Goal: Task Accomplishment & Management: Use online tool/utility

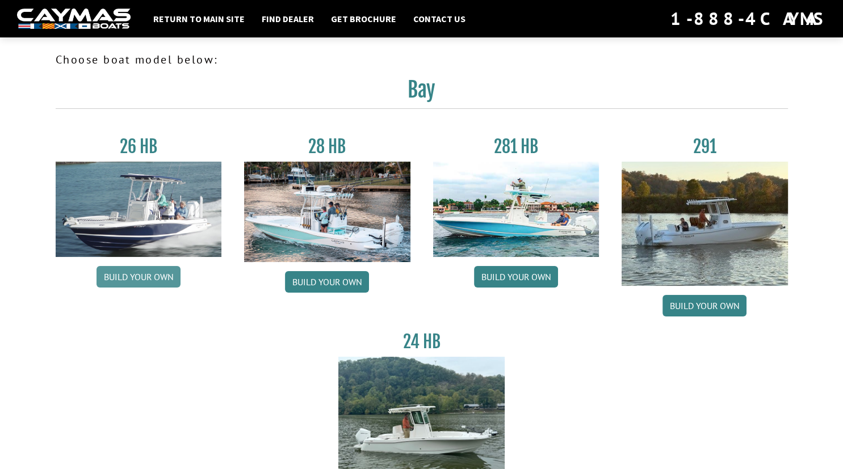
click at [166, 279] on link "Build your own" at bounding box center [139, 277] width 84 height 22
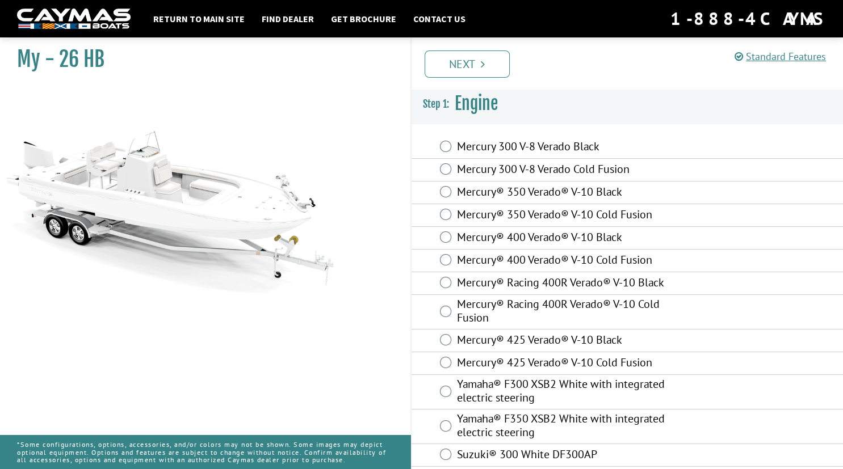
click at [575, 142] on label "Mercury 300 V-8 Verado Black" at bounding box center [573, 148] width 232 height 16
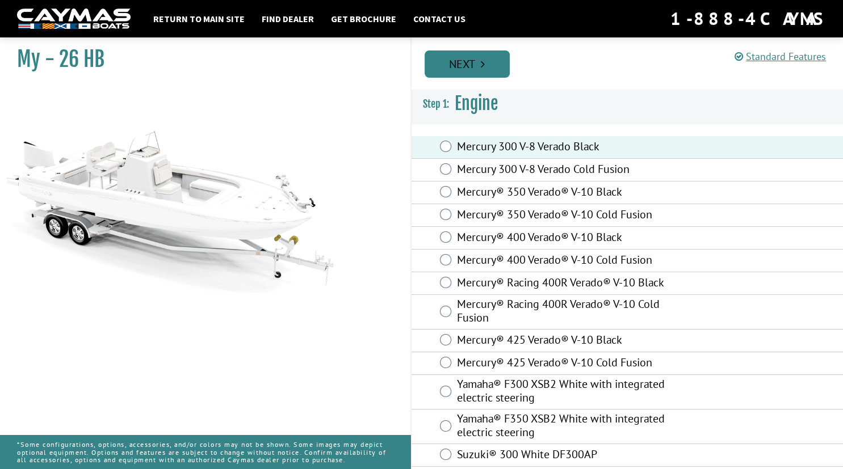
click at [483, 61] on icon "Pagination" at bounding box center [483, 63] width 4 height 11
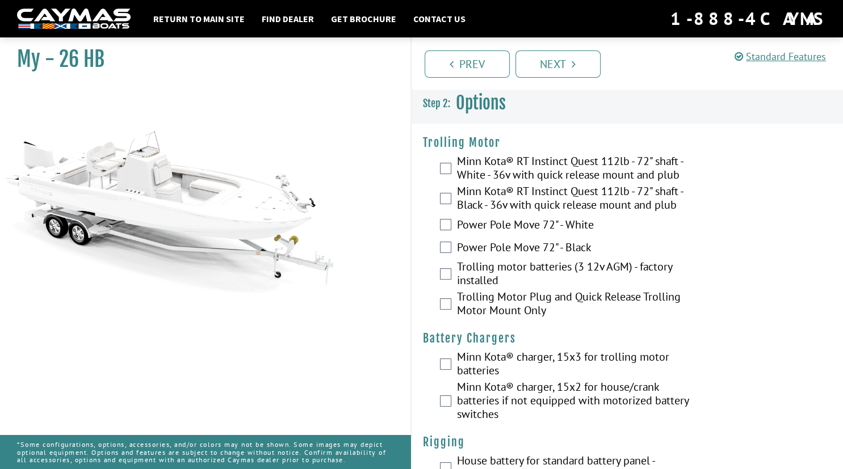
click at [464, 173] on label "Minn Kota® RT Instinct Quest 112lb - 72" shaft - White - 36v with quick release…" at bounding box center [573, 169] width 232 height 30
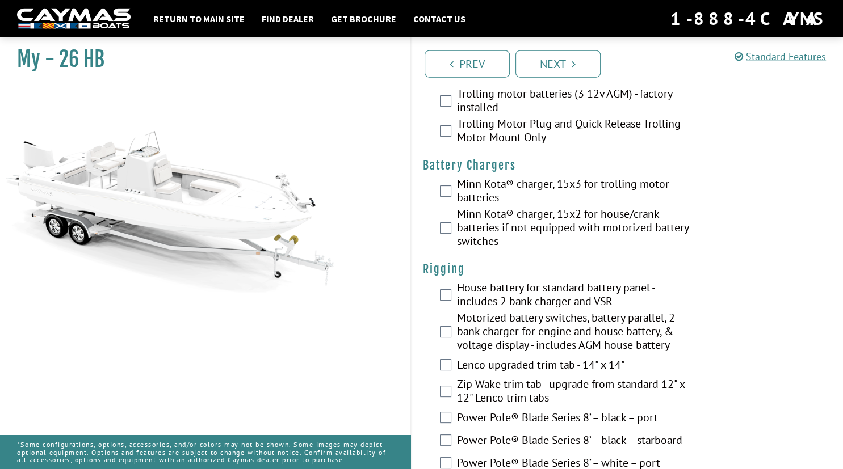
scroll to position [240, 0]
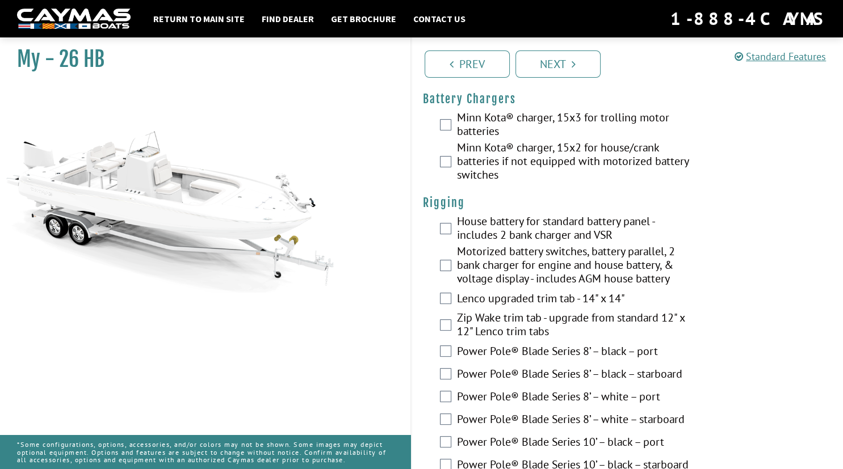
click at [471, 141] on label "Minn Kota® charger, 15x3 for trolling motor batteries" at bounding box center [573, 126] width 232 height 30
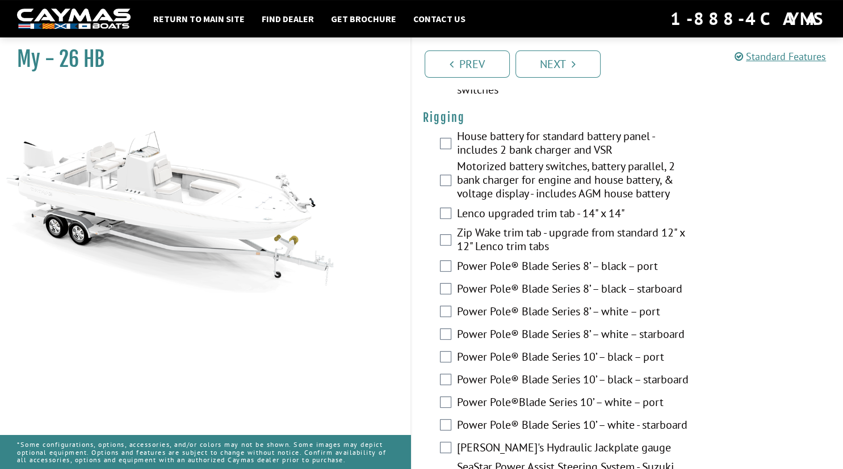
scroll to position [359, 0]
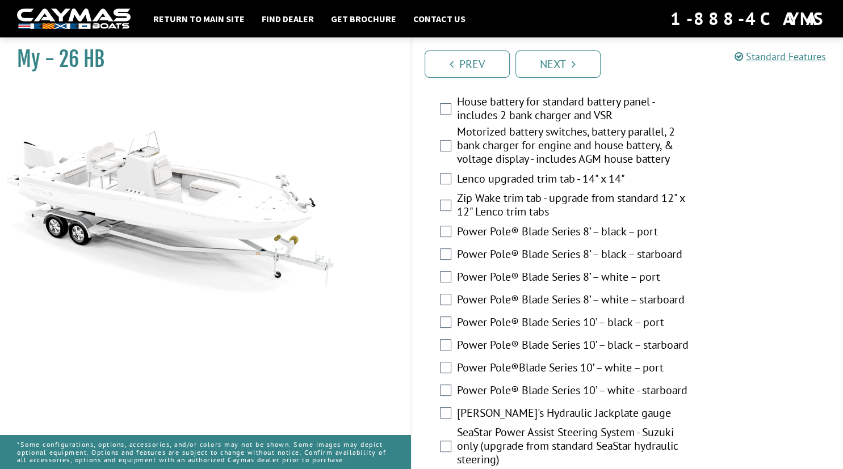
click at [516, 125] on label "House battery for standard battery panel - includes 2 bank charger and VSR" at bounding box center [573, 110] width 232 height 30
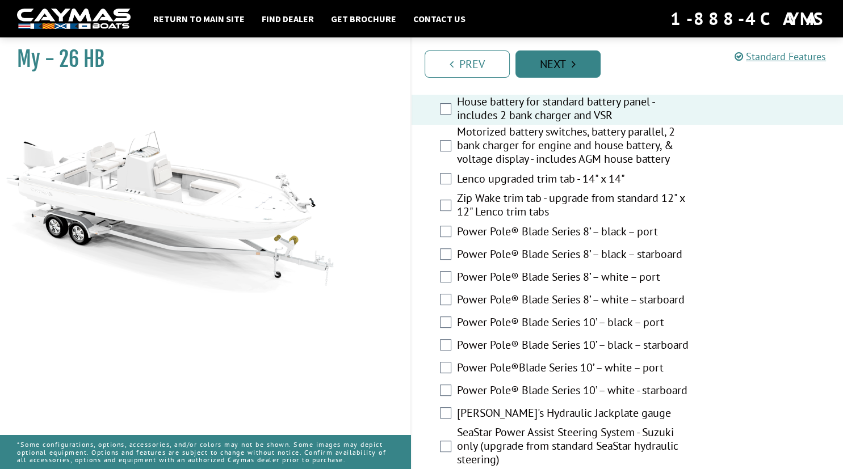
click at [555, 62] on link "Next" at bounding box center [557, 64] width 85 height 27
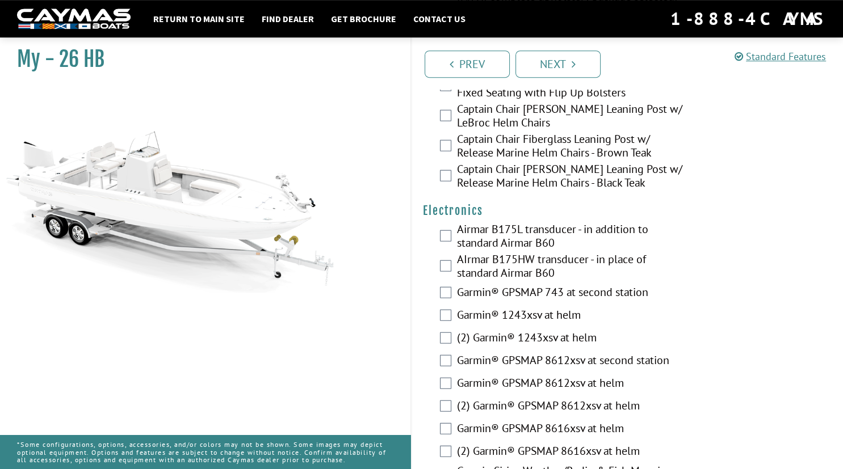
scroll to position [2750, 0]
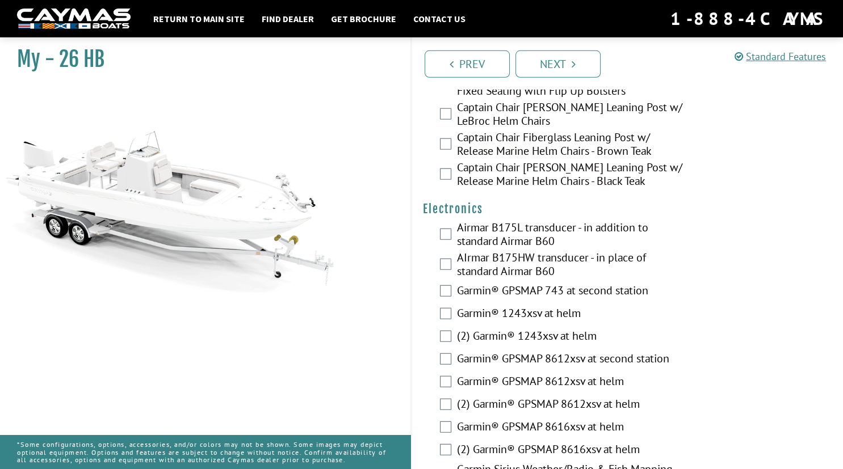
drag, startPoint x: 532, startPoint y: 124, endPoint x: 586, endPoint y: 125, distance: 53.9
click at [586, 70] on div "Please select option." at bounding box center [627, 63] width 409 height 13
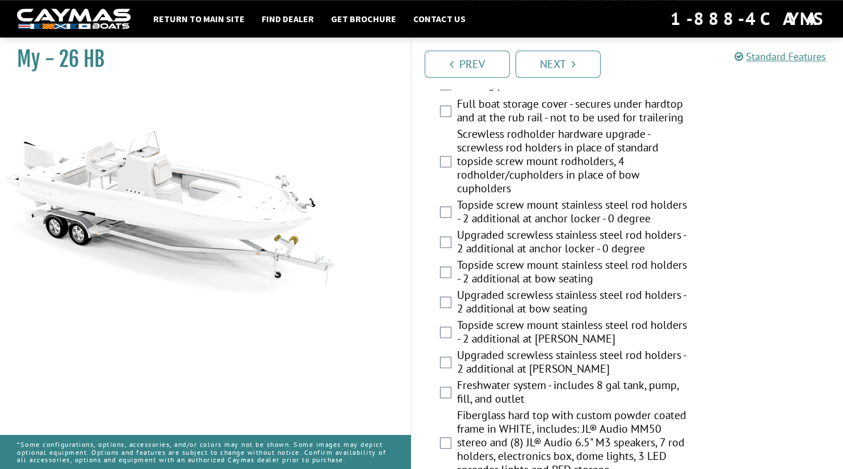
scroll to position [831, 0]
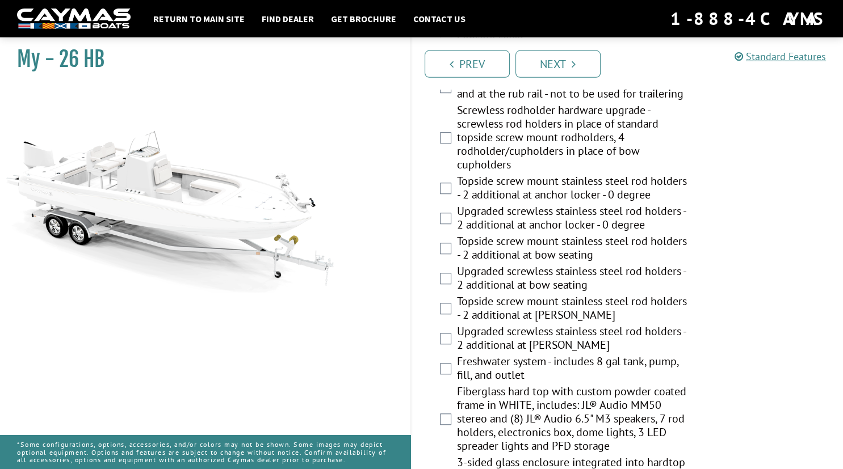
click at [528, 103] on label "Full boat storage cover - secures under hardtop and at the rub rail - not to be…" at bounding box center [573, 88] width 232 height 30
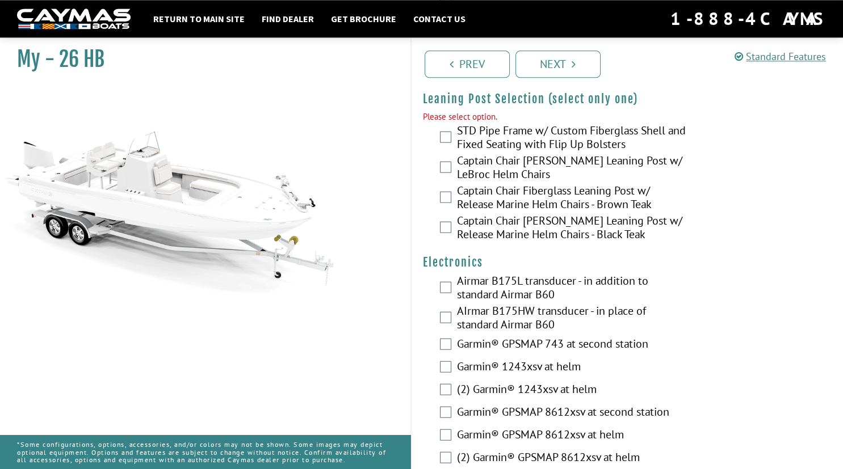
scroll to position [2750, 0]
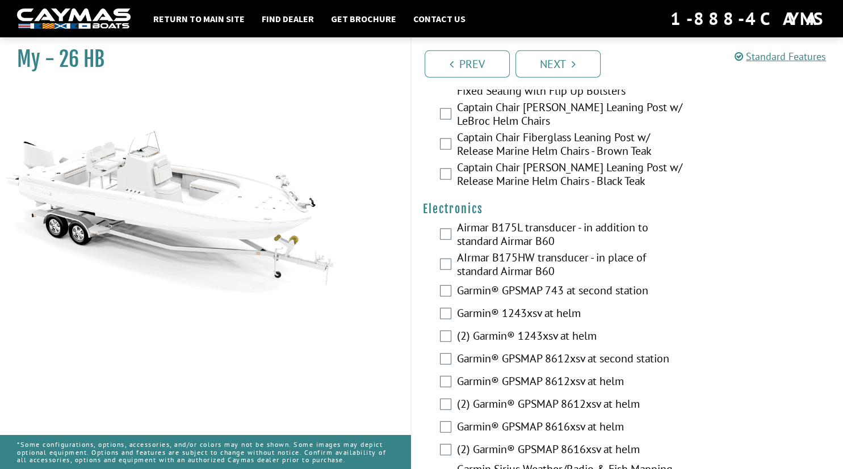
click at [546, 100] on label "STD Pipe Frame w/ Custom Fiberglass Shell and Fixed Seating with Flip Up Bolste…" at bounding box center [573, 85] width 232 height 30
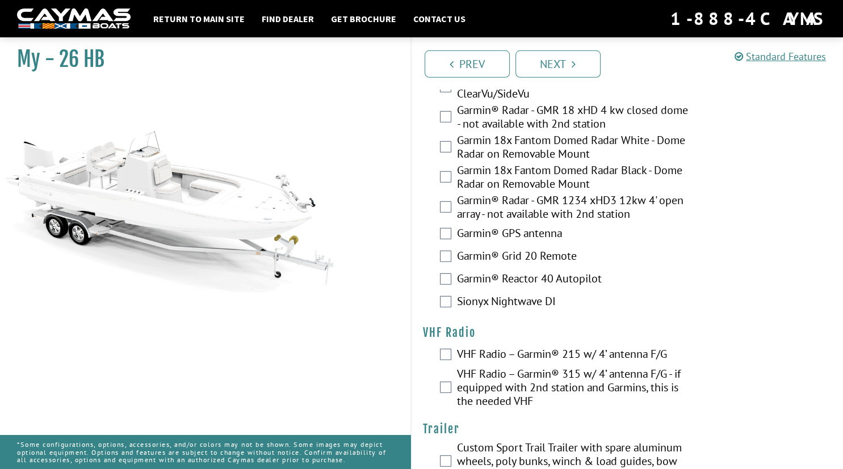
scroll to position [3261, 0]
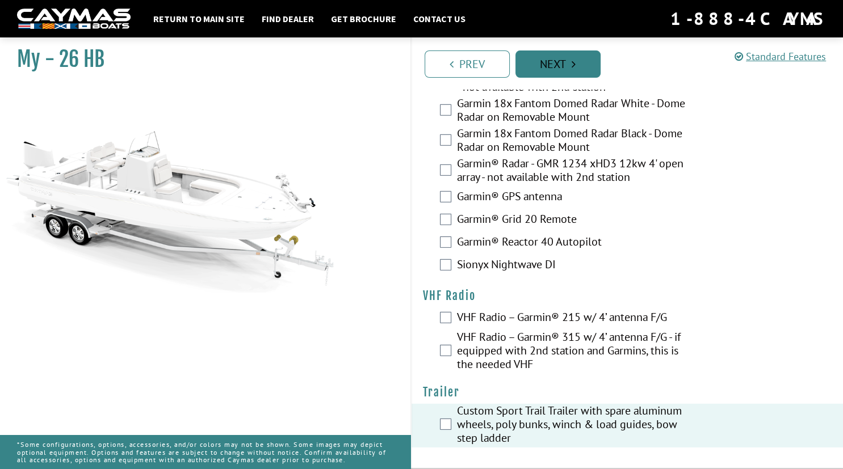
click at [562, 58] on link "Next" at bounding box center [557, 64] width 85 height 27
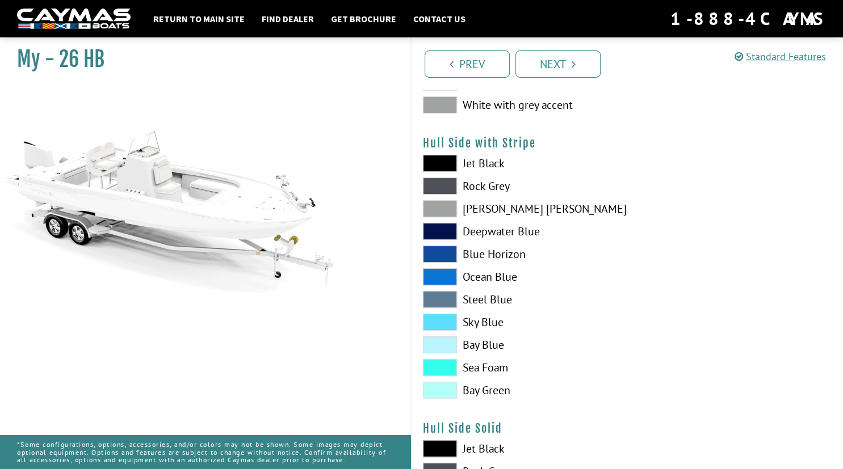
scroll to position [179, 0]
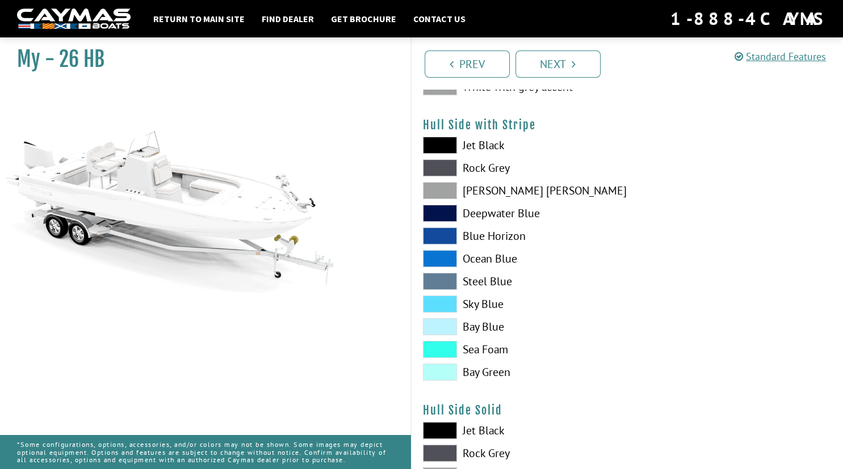
click at [471, 143] on label "Jet Black" at bounding box center [519, 145] width 193 height 17
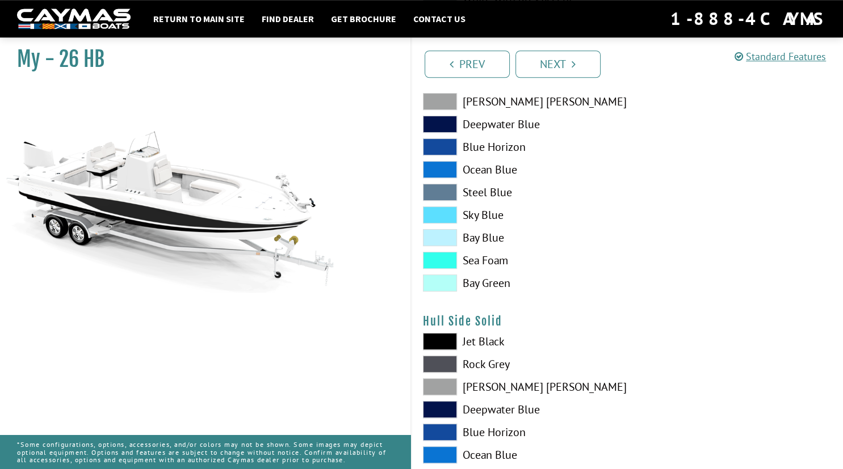
scroll to position [300, 0]
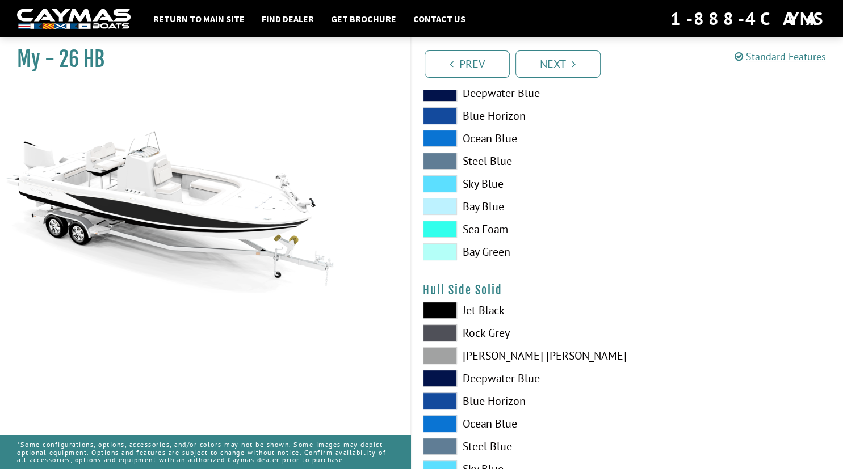
click at [477, 309] on label "Jet Black" at bounding box center [519, 310] width 193 height 17
click at [456, 311] on span at bounding box center [440, 310] width 34 height 17
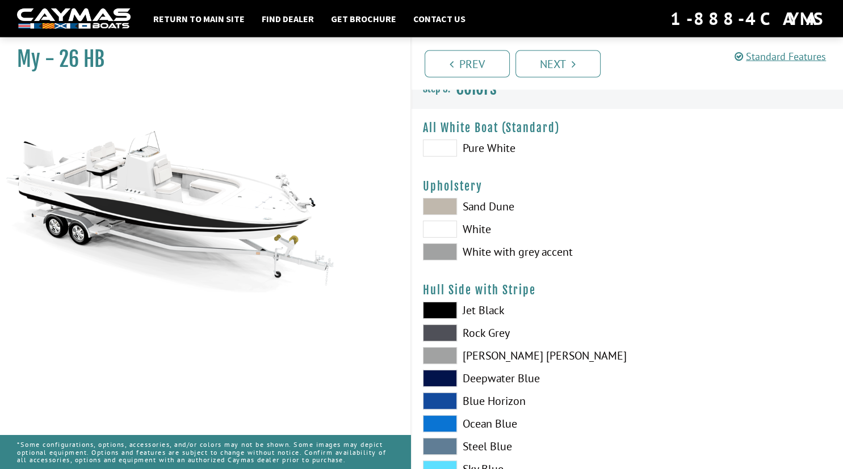
scroll to position [0, 0]
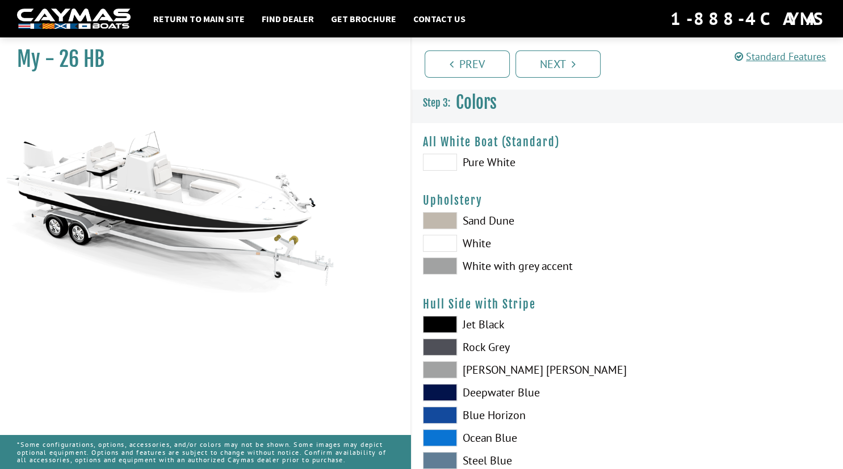
click at [483, 269] on label "White with grey accent" at bounding box center [519, 266] width 193 height 17
click at [485, 241] on label "White" at bounding box center [519, 243] width 193 height 17
click at [485, 223] on label "Sand Dune" at bounding box center [519, 220] width 193 height 17
click at [473, 265] on label "White with grey accent" at bounding box center [519, 266] width 193 height 17
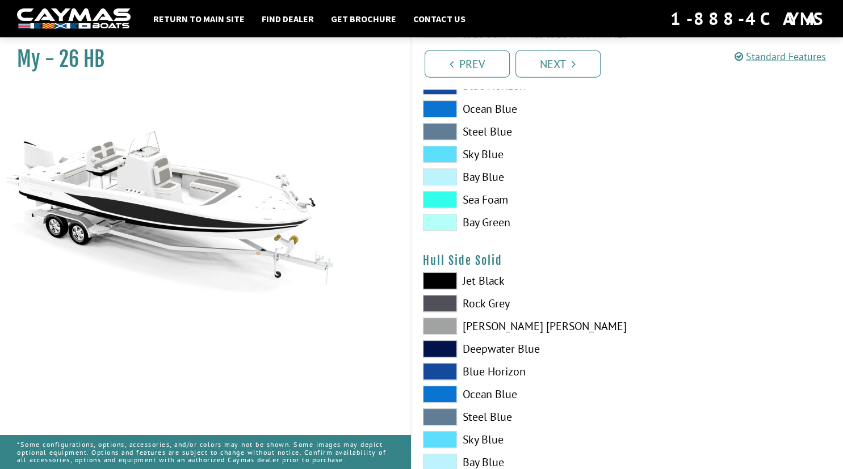
scroll to position [359, 0]
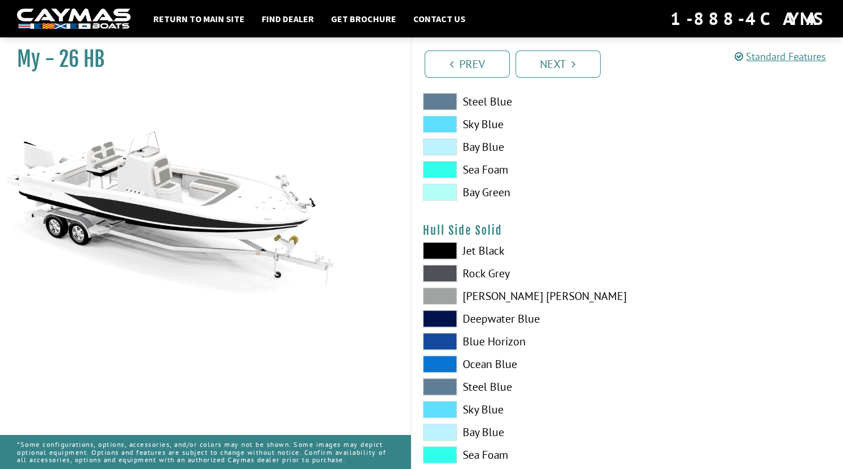
click at [492, 252] on label "Jet Black" at bounding box center [519, 250] width 193 height 17
click at [472, 249] on label "Jet Black" at bounding box center [519, 250] width 193 height 17
click at [473, 249] on label "Jet Black" at bounding box center [519, 250] width 193 height 17
click at [474, 248] on label "Jet Black" at bounding box center [519, 250] width 193 height 17
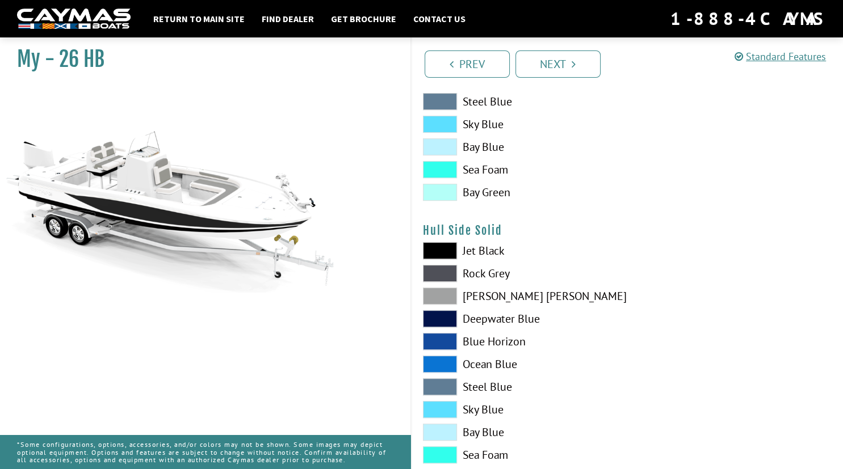
click at [474, 248] on label "Jet Black" at bounding box center [519, 250] width 193 height 17
click at [480, 246] on label "Jet Black" at bounding box center [519, 250] width 193 height 17
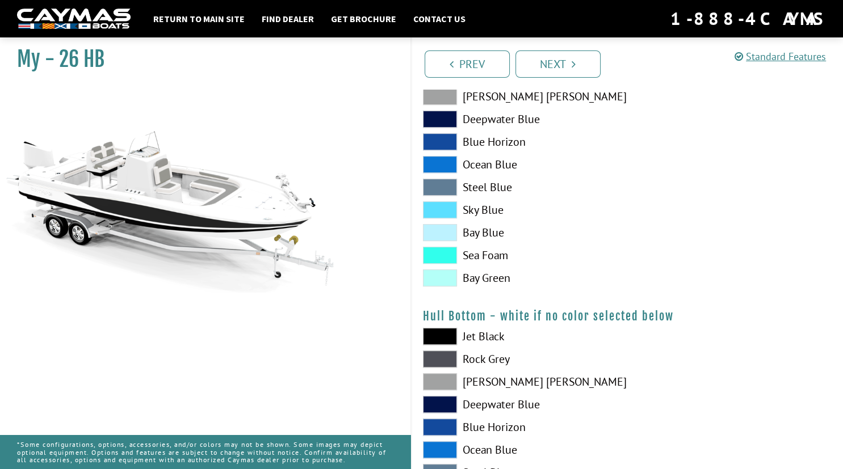
scroll to position [659, 0]
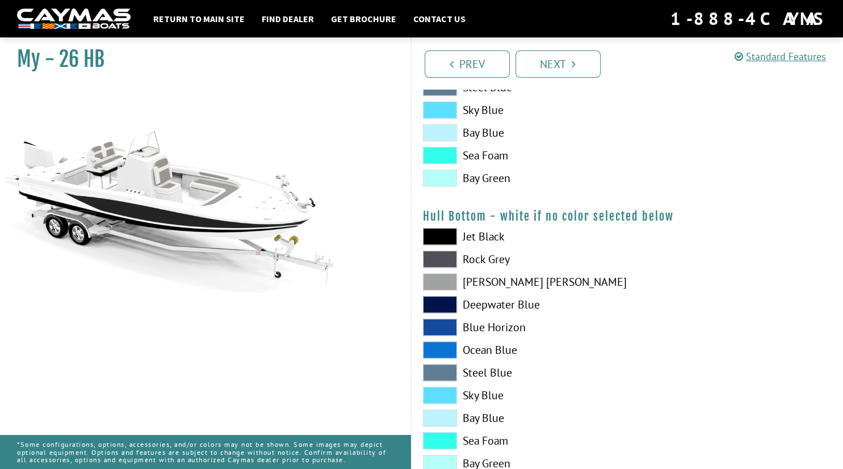
click at [481, 235] on label "Jet Black" at bounding box center [519, 236] width 193 height 17
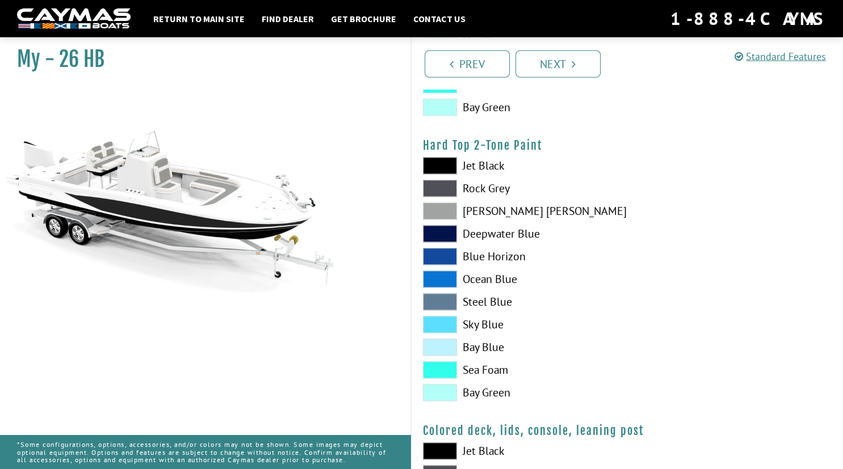
scroll to position [1019, 0]
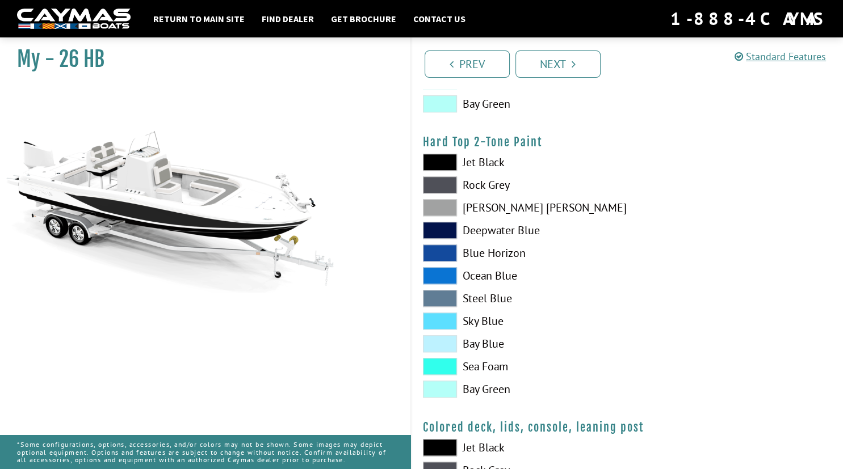
click at [472, 160] on label "Jet Black" at bounding box center [519, 162] width 193 height 17
click at [473, 160] on label "Jet Black" at bounding box center [519, 162] width 193 height 17
click at [494, 163] on label "Jet Black" at bounding box center [519, 162] width 193 height 17
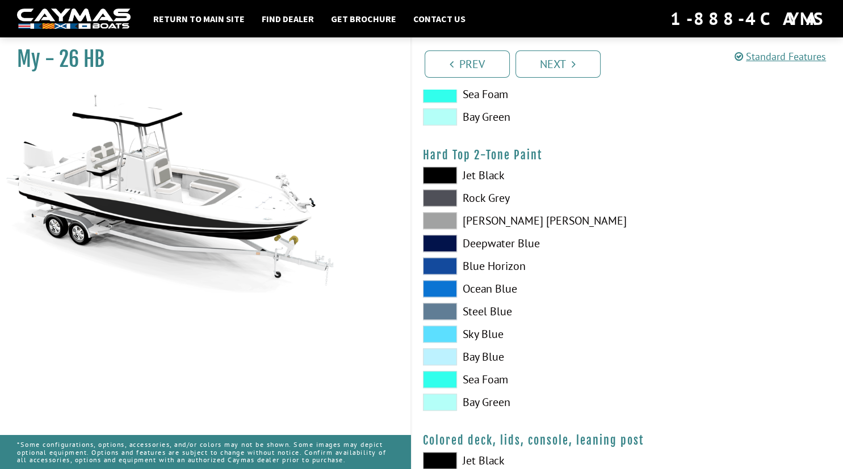
scroll to position [959, 0]
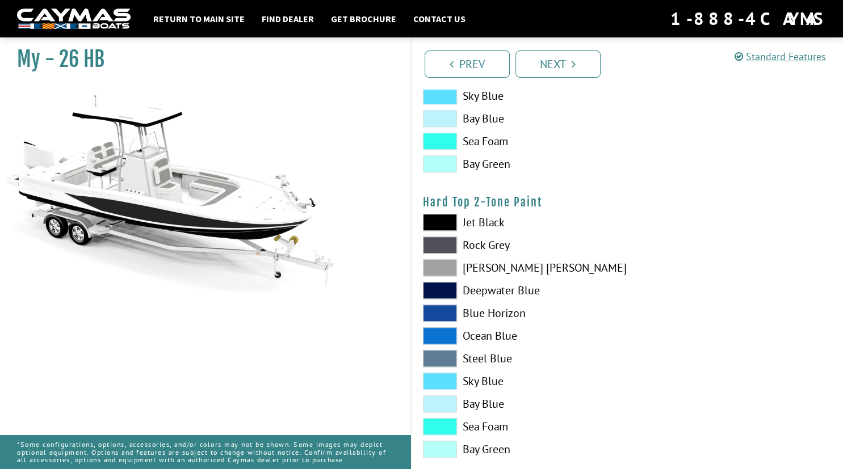
click at [475, 221] on label "Jet Black" at bounding box center [519, 222] width 193 height 17
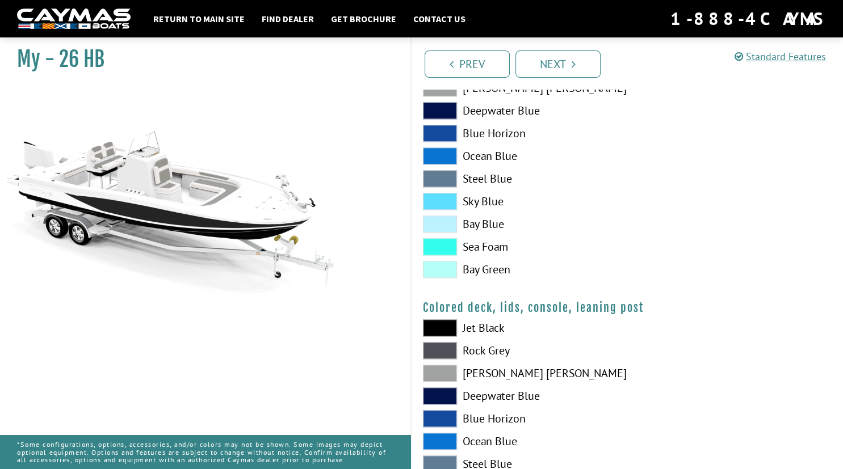
scroll to position [1199, 0]
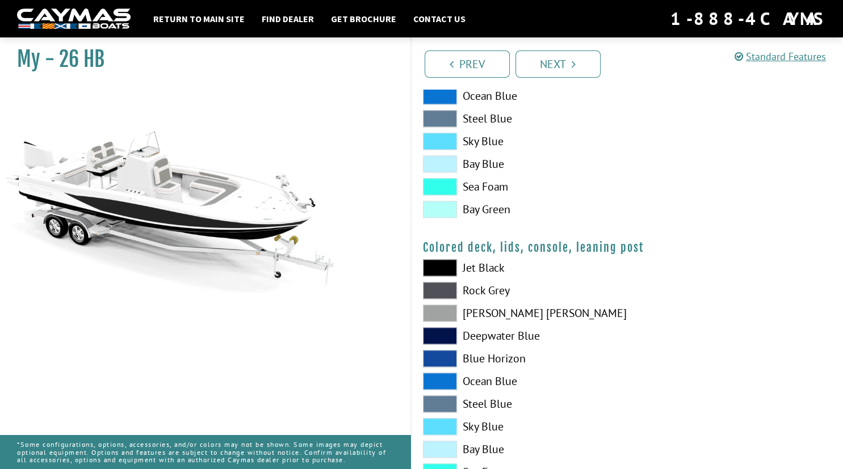
click at [481, 265] on label "Jet Black" at bounding box center [519, 267] width 193 height 17
click at [475, 267] on label "Jet Black" at bounding box center [519, 267] width 193 height 17
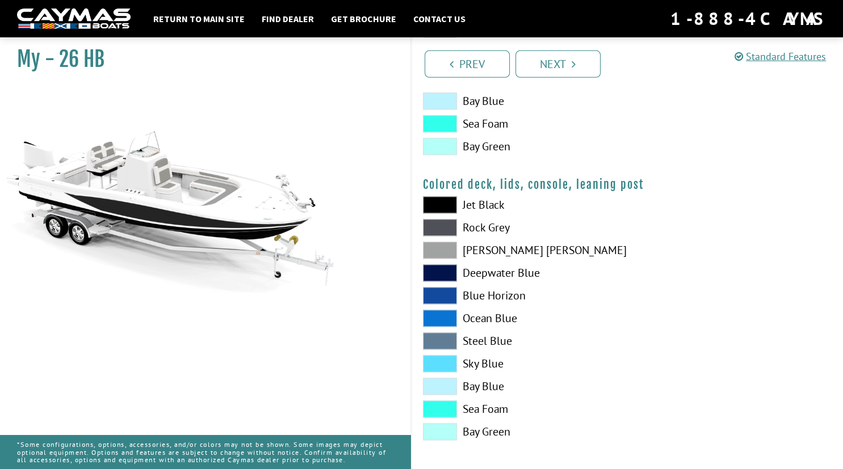
scroll to position [1265, 0]
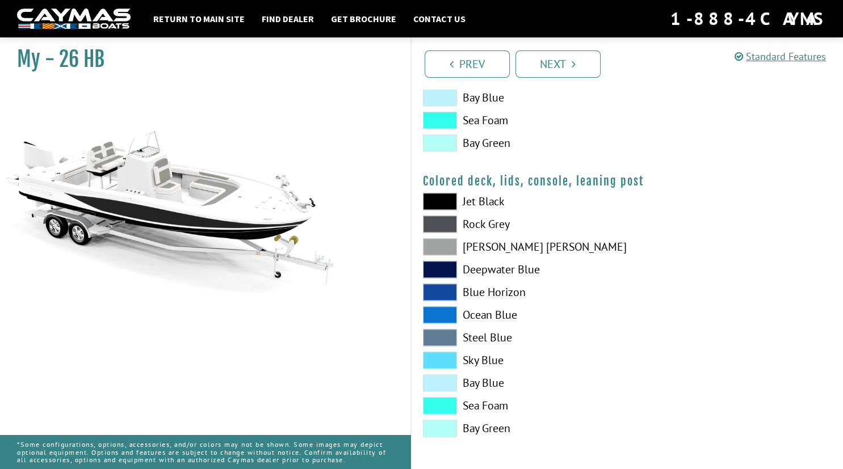
click at [558, 61] on link "Next" at bounding box center [557, 64] width 85 height 27
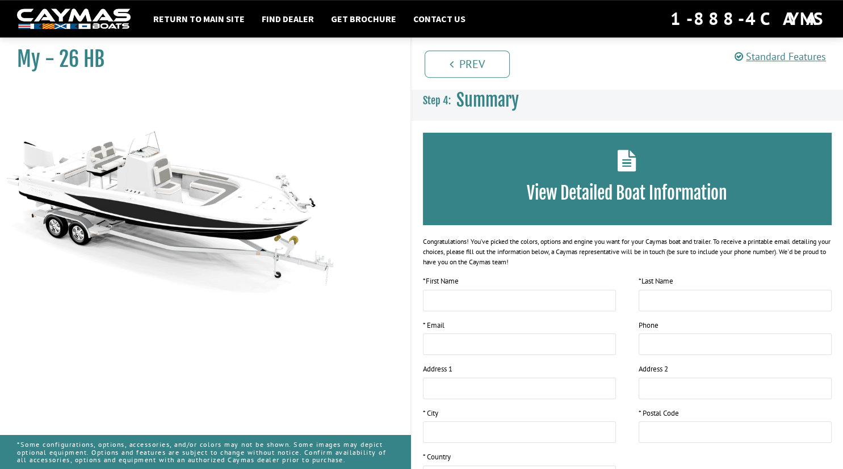
scroll to position [0, 0]
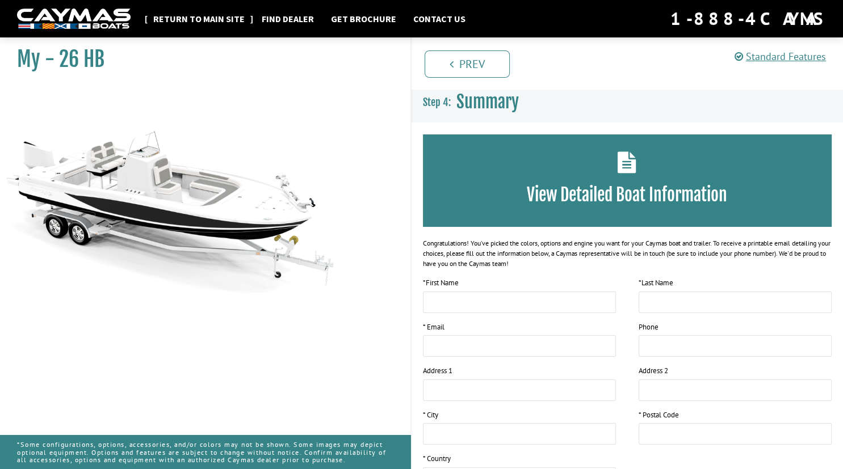
click at [199, 15] on link "Return to main site" at bounding box center [199, 18] width 103 height 15
